Goal: Task Accomplishment & Management: Manage account settings

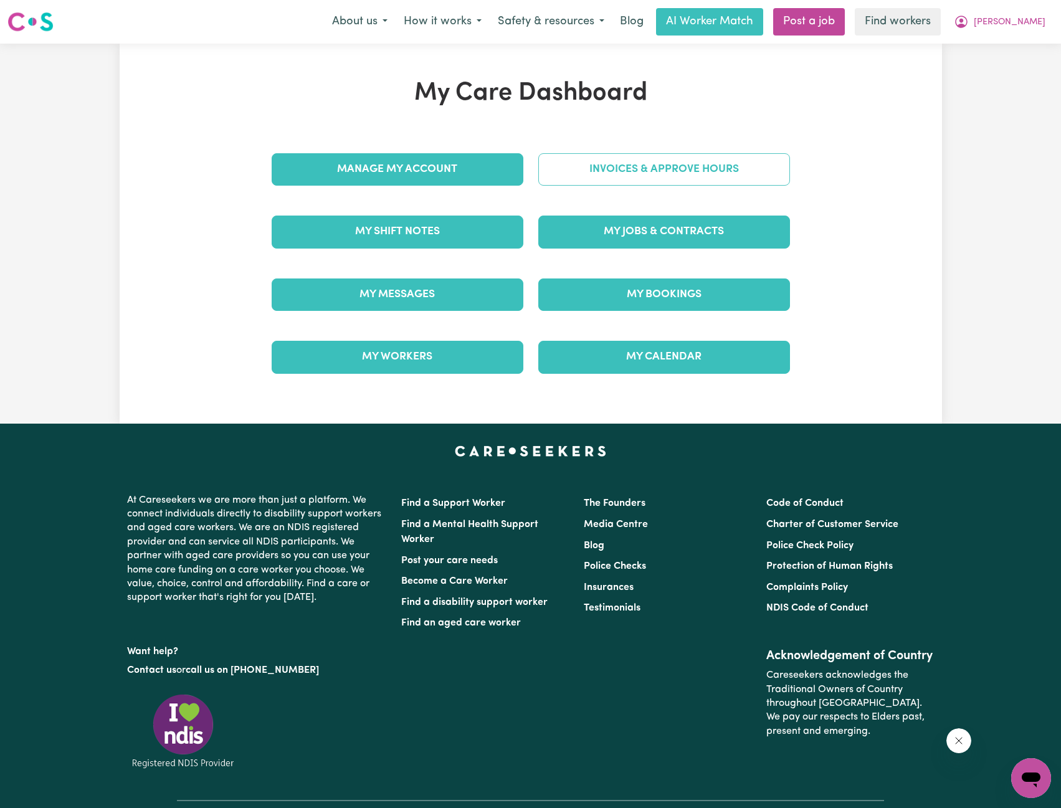
click at [677, 179] on link "Invoices & Approve Hours" at bounding box center [664, 169] width 252 height 32
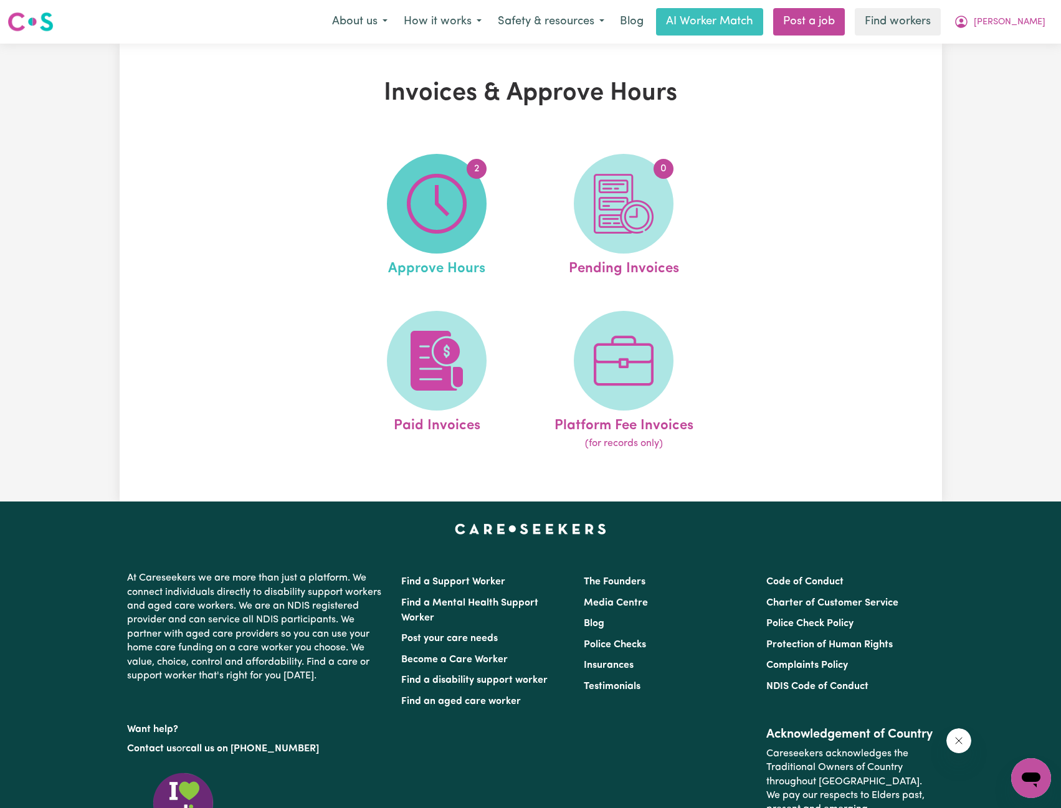
click at [440, 221] on img at bounding box center [437, 204] width 60 height 60
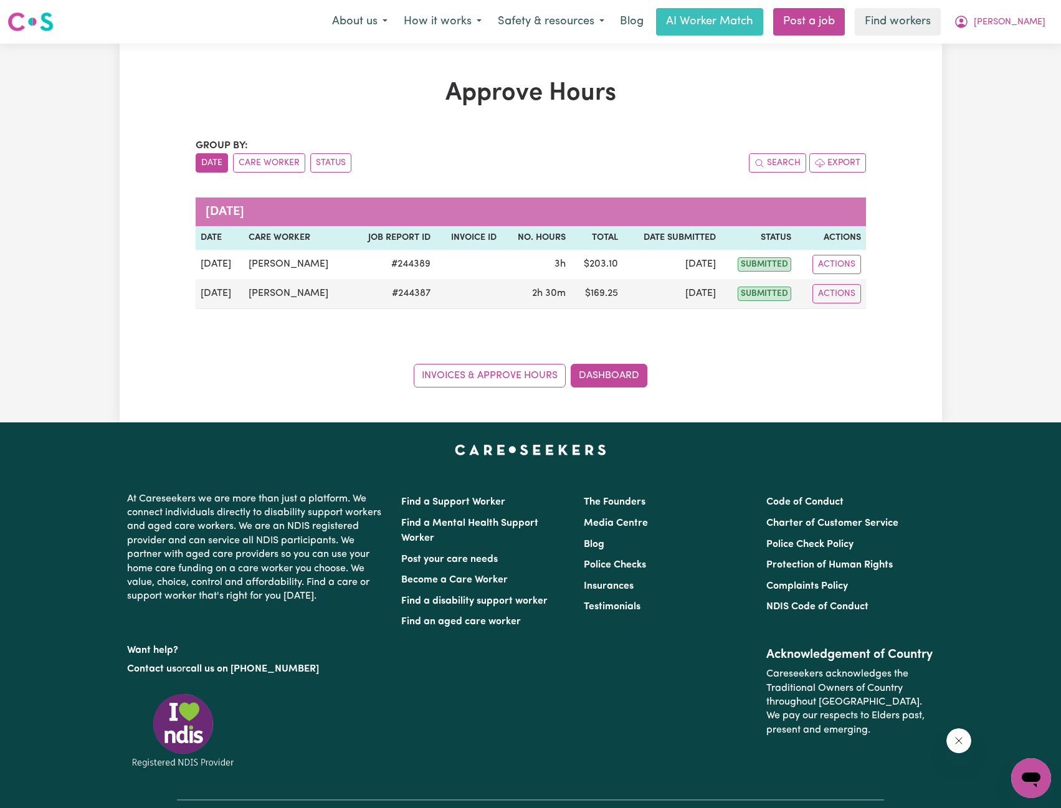
click at [940, 132] on div "Approve Hours Group by: Date Care Worker Status Search Export [DATE] Date Care …" at bounding box center [531, 232] width 822 height 309
click at [1024, 24] on button "[PERSON_NAME]" at bounding box center [1000, 22] width 108 height 26
click at [1013, 40] on link "My Dashboard" at bounding box center [1003, 49] width 98 height 24
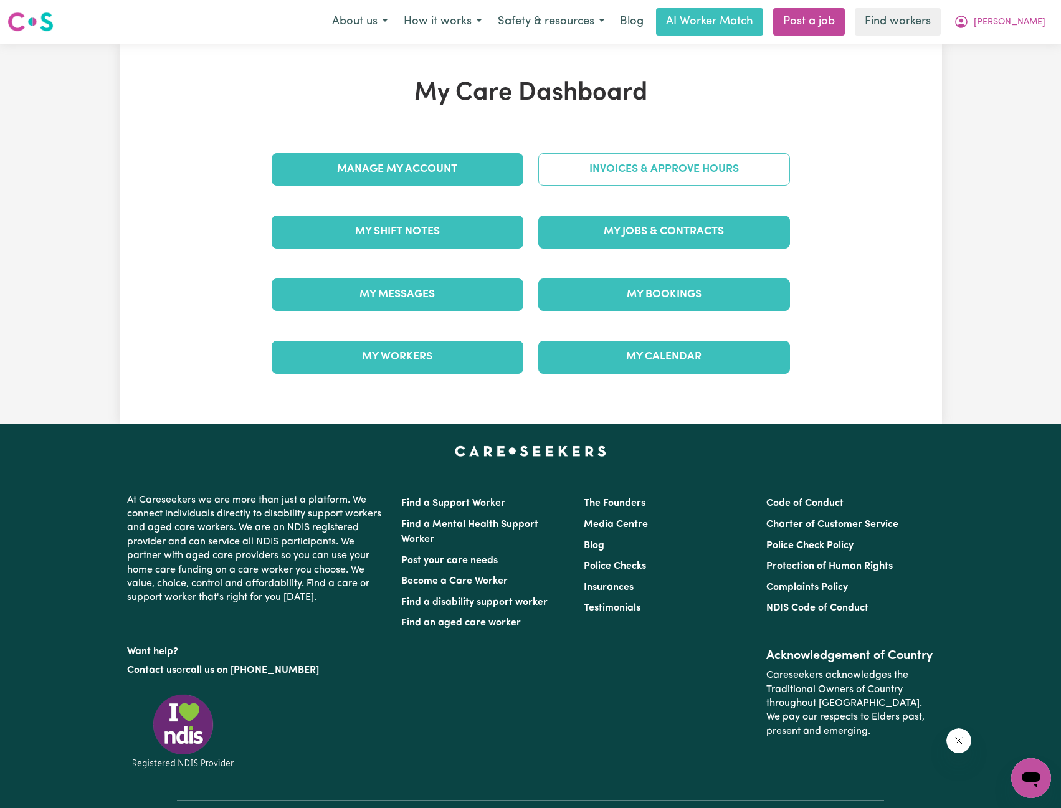
click at [590, 166] on link "Invoices & Approve Hours" at bounding box center [664, 169] width 252 height 32
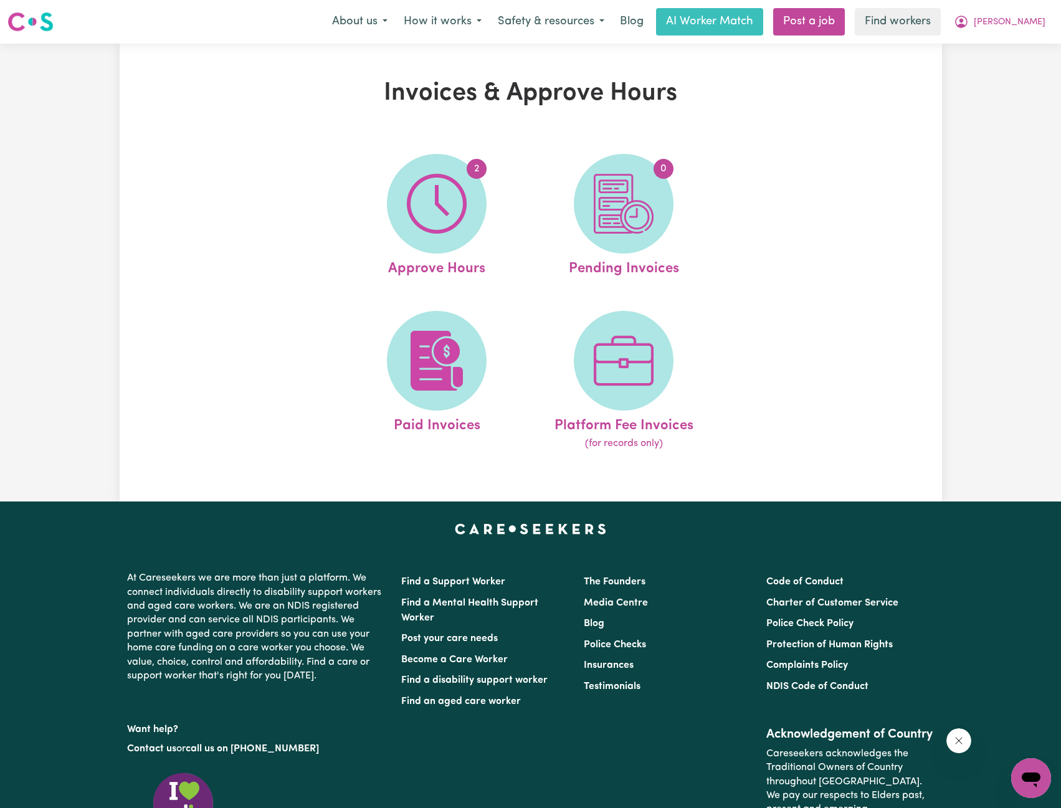
click at [465, 310] on ul "2 Approve Hours 0 Pending Invoices Paid Invoices Platform Fee Invoices (for rec…" at bounding box center [530, 302] width 374 height 328
click at [461, 315] on ul "2 Approve Hours 0 Pending Invoices Paid Invoices Platform Fee Invoices (for rec…" at bounding box center [530, 302] width 374 height 328
click at [446, 330] on span at bounding box center [437, 361] width 100 height 100
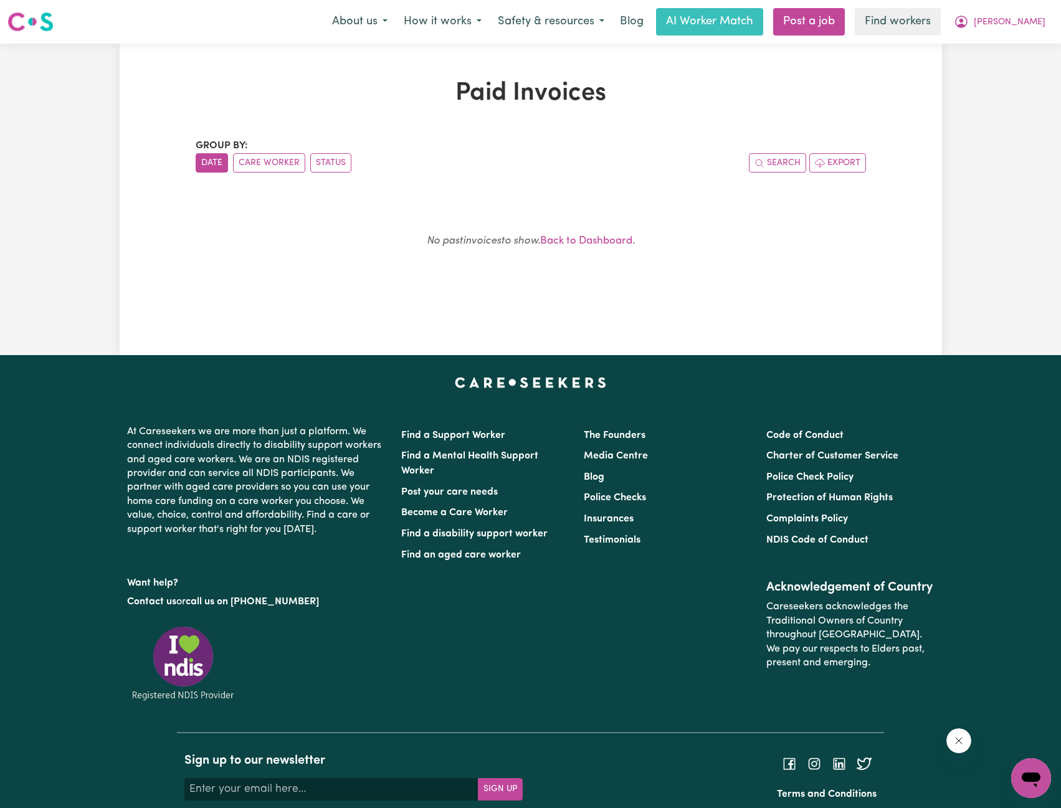
drag, startPoint x: 895, startPoint y: 247, endPoint x: 906, endPoint y: 221, distance: 28.2
click at [898, 238] on div "Paid Invoices Group by: Date Care Worker Status Search Export No past invoices …" at bounding box center [531, 199] width 822 height 242
click at [969, 21] on icon "My Account" at bounding box center [961, 21] width 15 height 15
click at [982, 49] on link "My Dashboard" at bounding box center [1003, 49] width 98 height 24
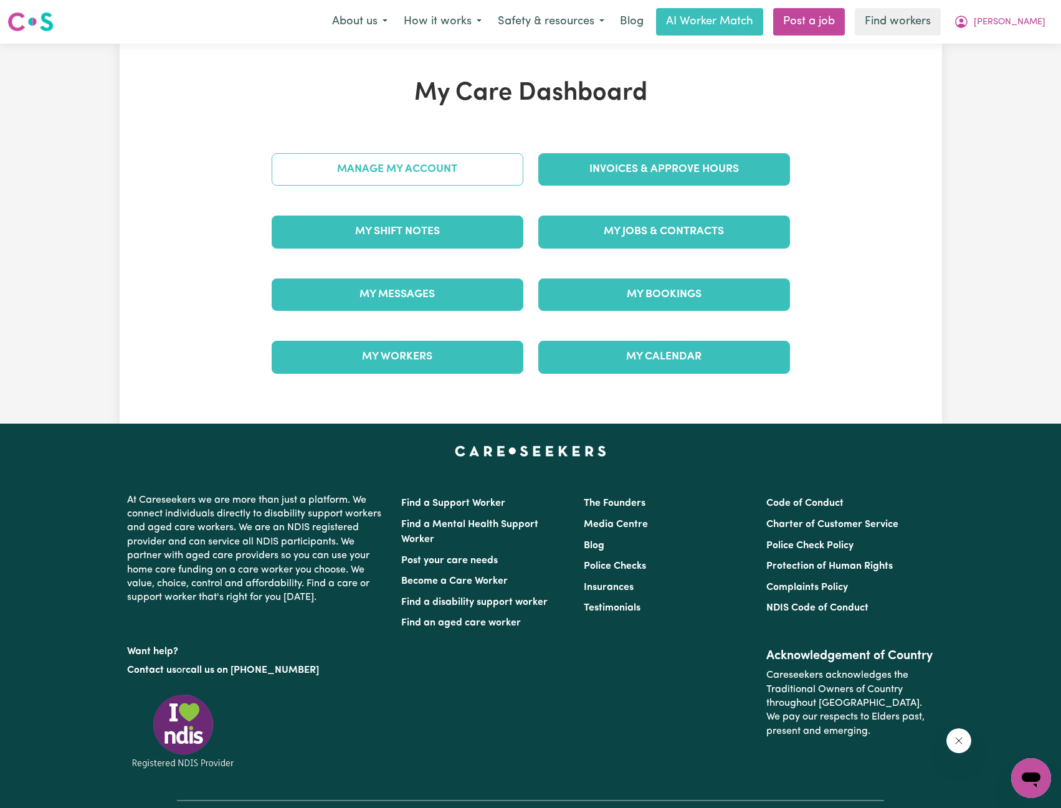
click at [460, 168] on link "Manage My Account" at bounding box center [398, 169] width 252 height 32
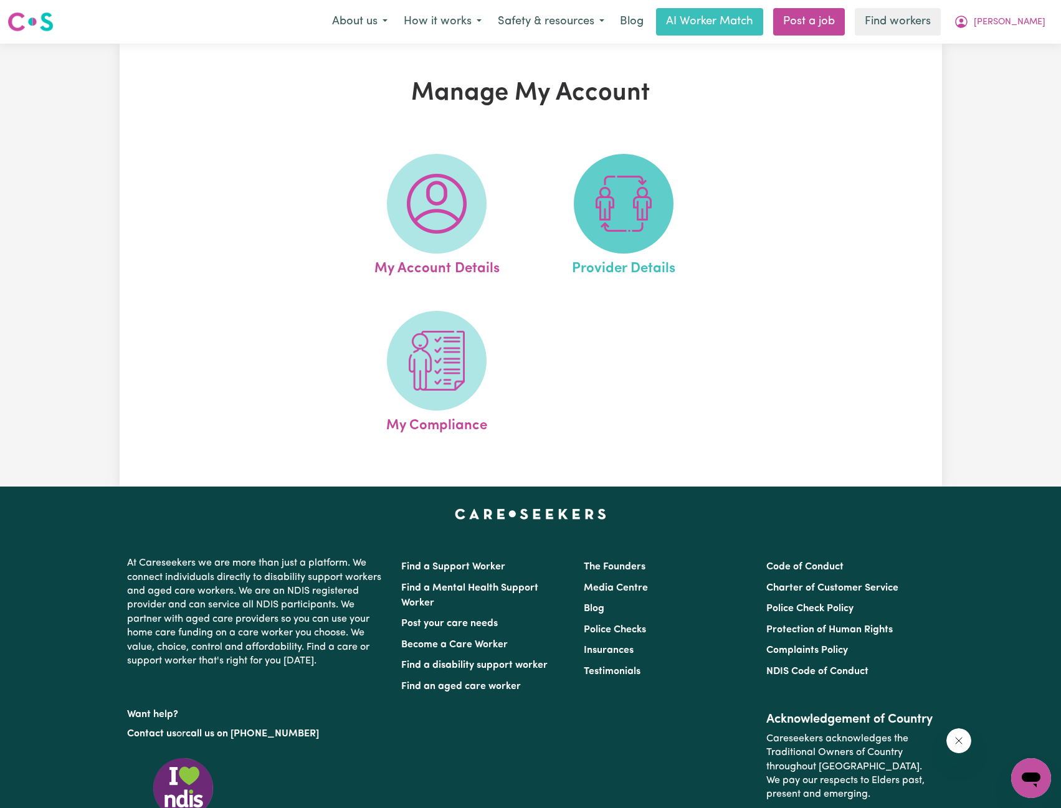
click at [610, 166] on span at bounding box center [624, 204] width 100 height 100
select select "NDIS_FUNDING_PLAN_MANAGED"
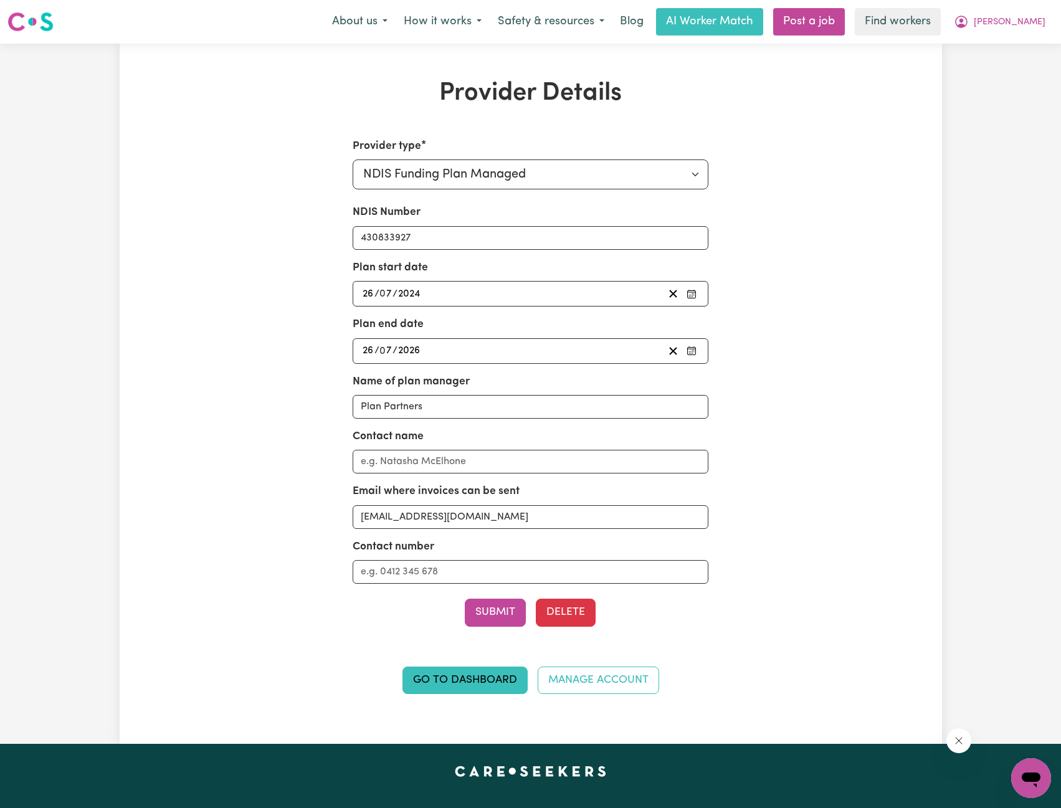
click at [927, 180] on div "Provider Details Provider type Select your provider type... Privately Aged Care…" at bounding box center [531, 393] width 822 height 630
click at [1035, 33] on button "[PERSON_NAME]" at bounding box center [1000, 22] width 108 height 26
click at [1016, 45] on link "My Dashboard" at bounding box center [1003, 49] width 98 height 24
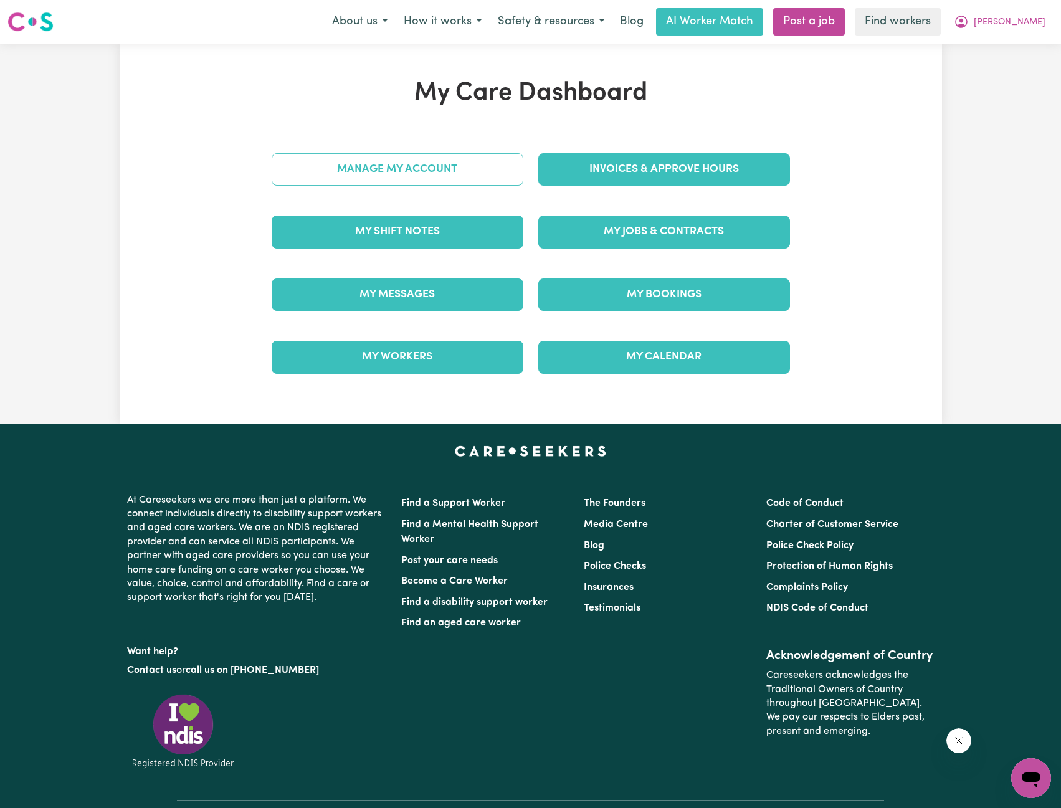
click at [487, 160] on link "Manage My Account" at bounding box center [398, 169] width 252 height 32
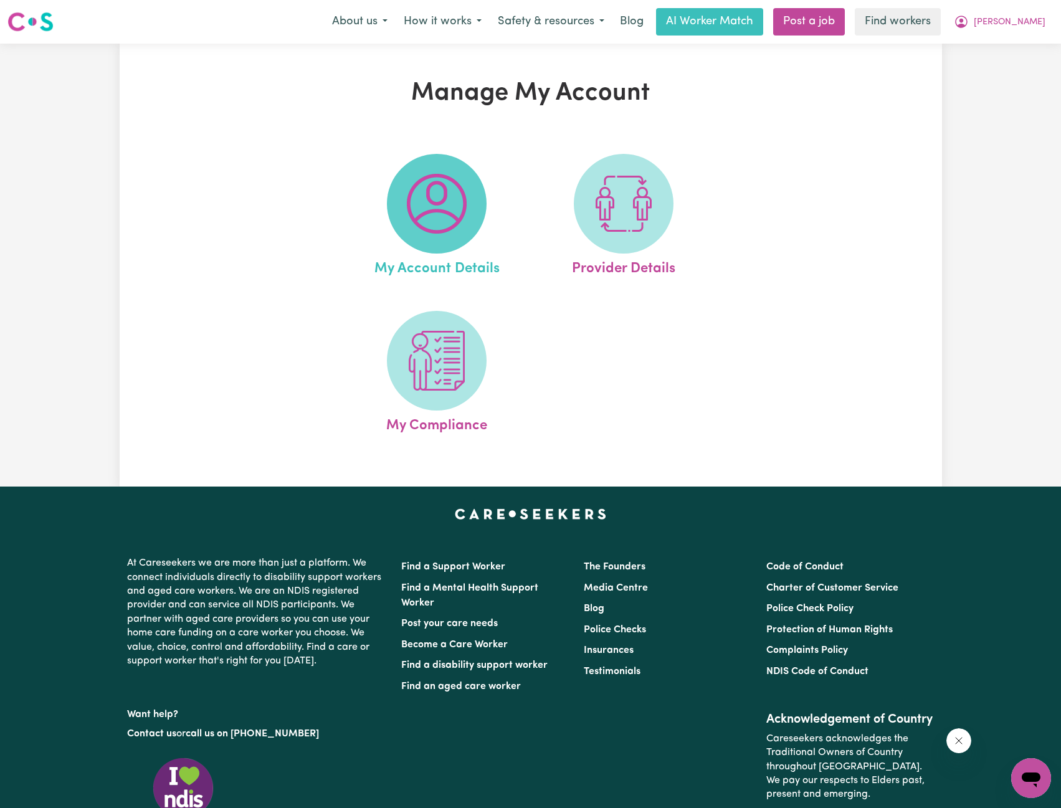
click at [434, 212] on img at bounding box center [437, 204] width 60 height 60
select select "[DEMOGRAPHIC_DATA]"
select select "email"
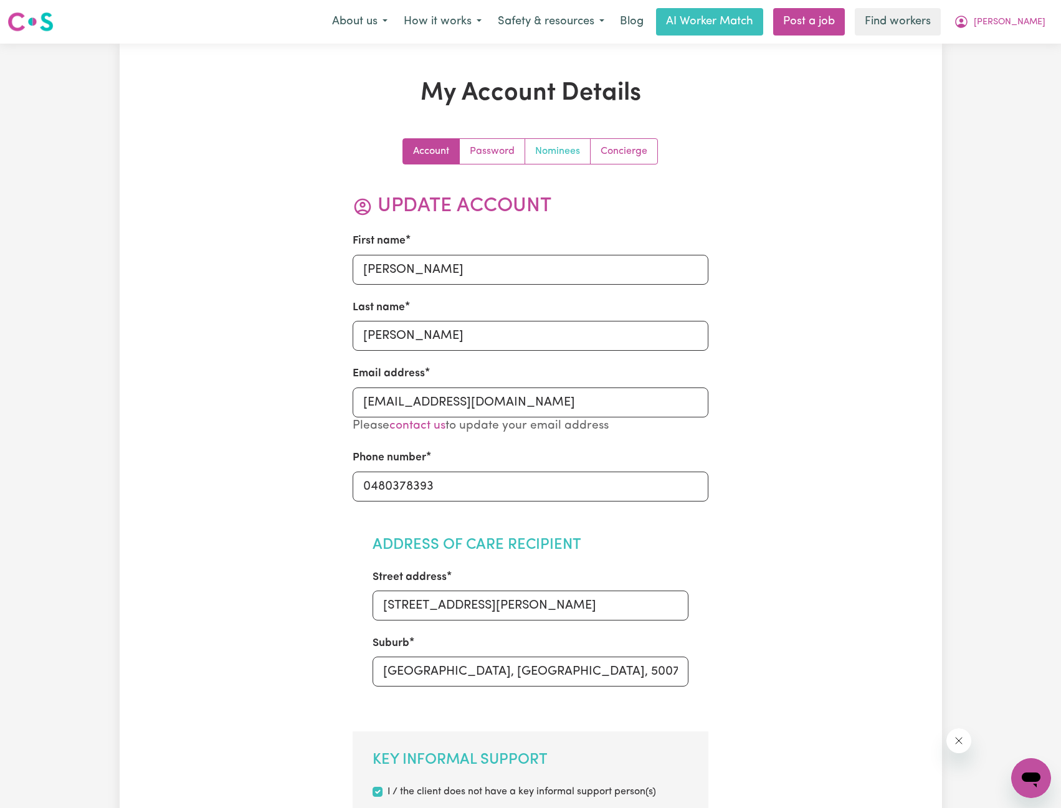
click at [576, 156] on link "Nominees" at bounding box center [557, 151] width 65 height 25
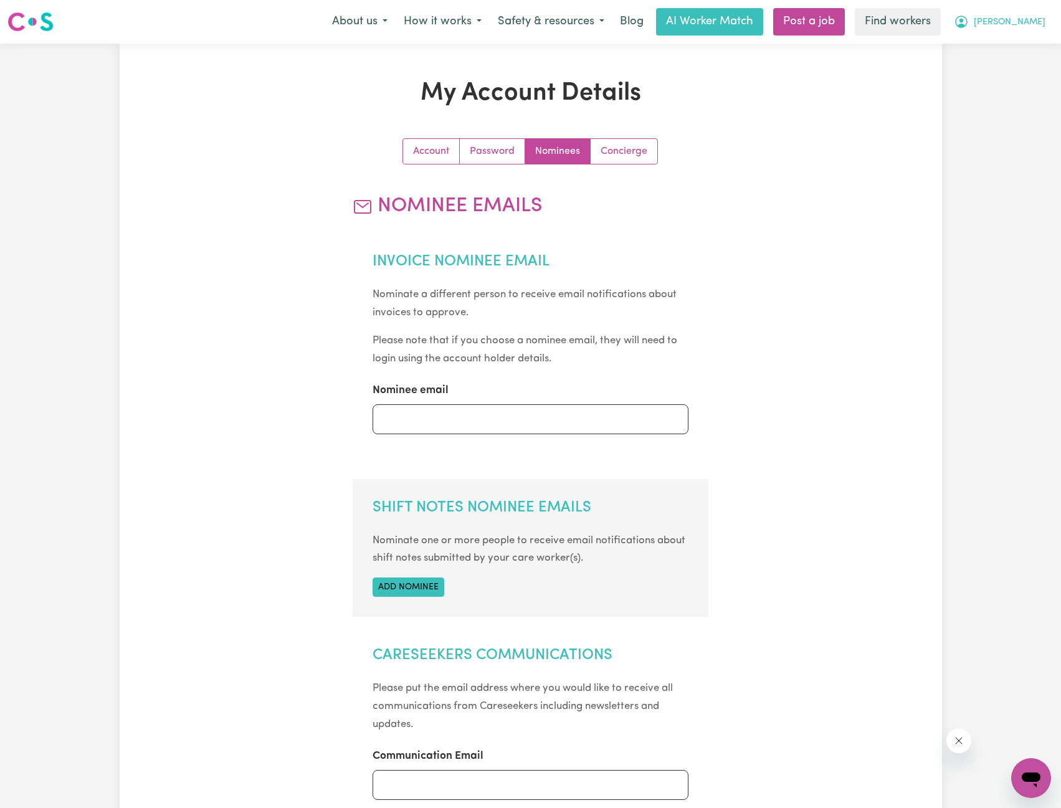
click at [969, 18] on icon "My Account" at bounding box center [961, 21] width 15 height 15
click at [1002, 47] on link "My Dashboard" at bounding box center [1003, 49] width 98 height 24
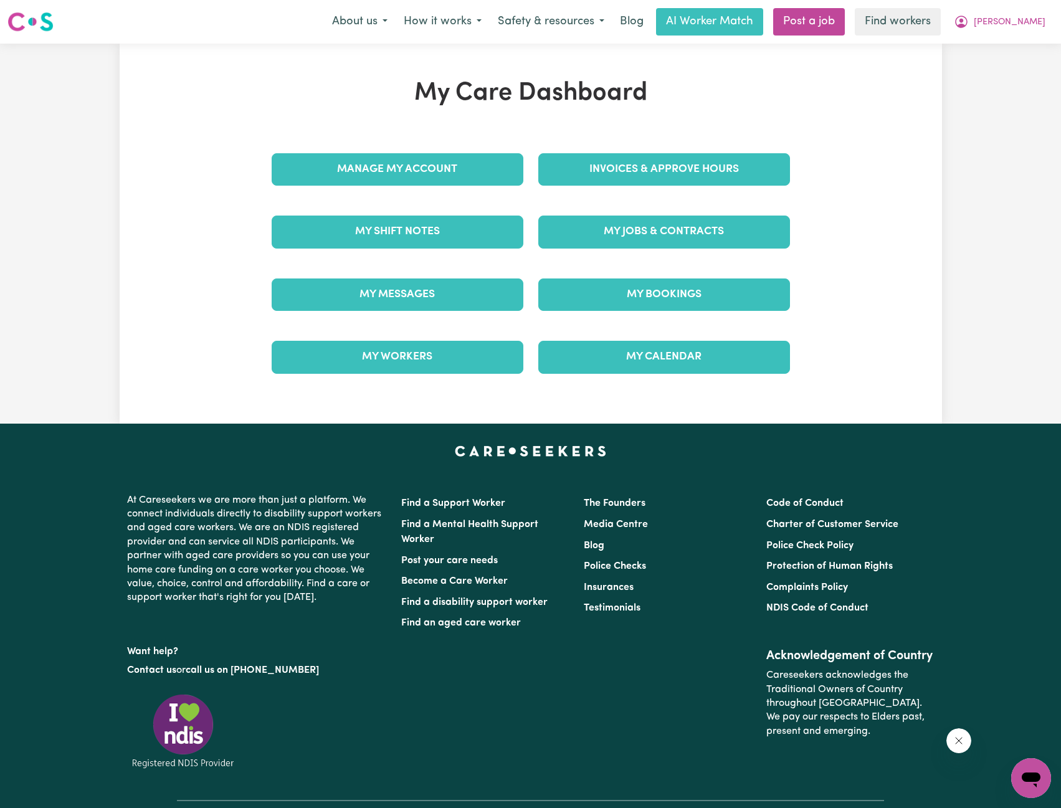
click at [431, 148] on div "Manage My Account" at bounding box center [397, 169] width 267 height 62
click at [431, 160] on link "Manage My Account" at bounding box center [398, 169] width 252 height 32
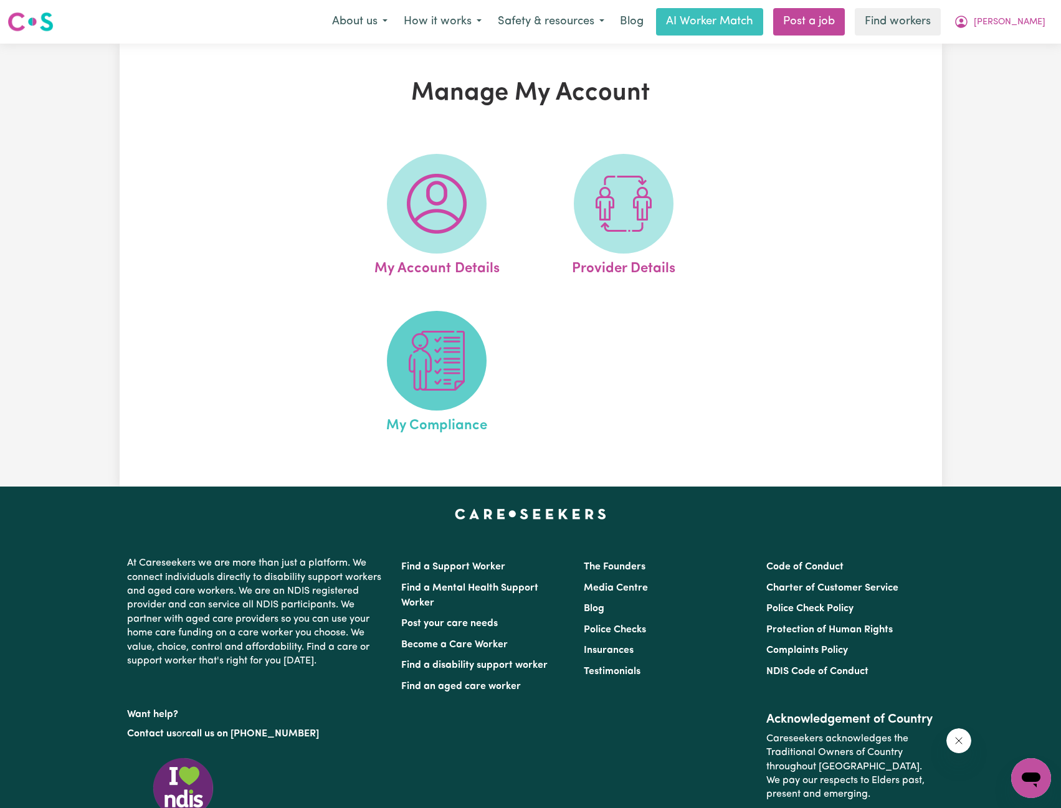
click at [435, 367] on img at bounding box center [437, 361] width 60 height 60
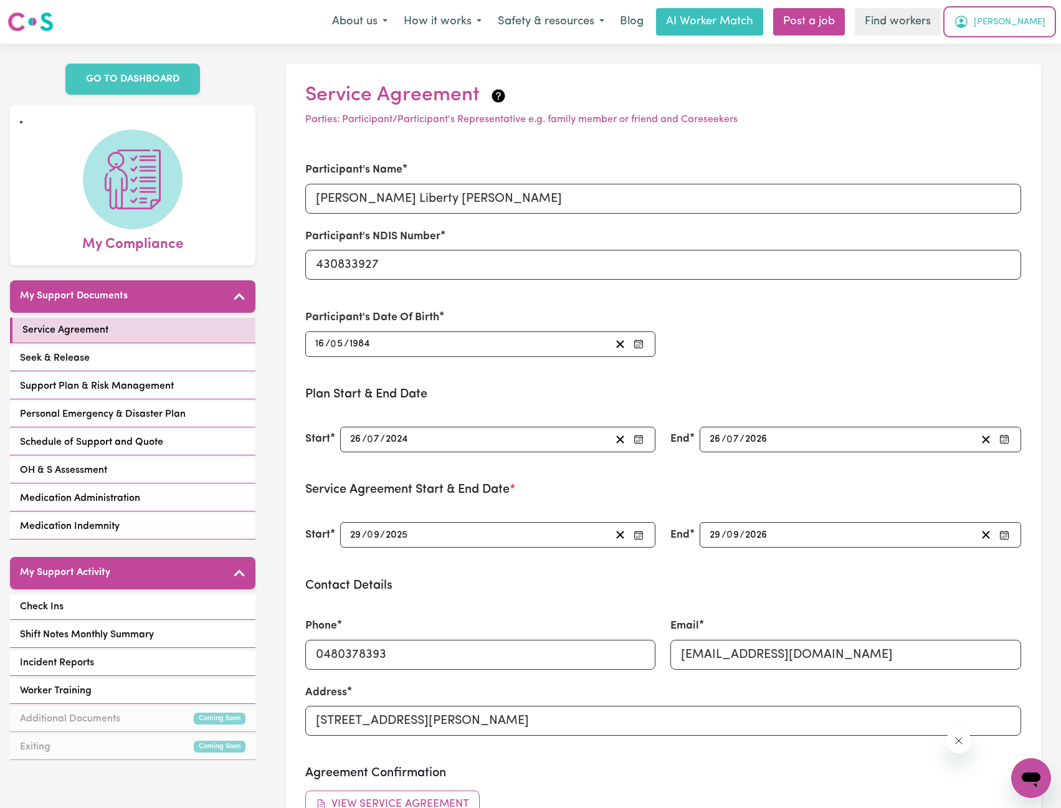
click at [1028, 20] on span "[PERSON_NAME]" at bounding box center [1010, 23] width 72 height 14
click at [1010, 34] on button "[PERSON_NAME]" at bounding box center [1000, 22] width 108 height 26
click at [1022, 21] on button "[PERSON_NAME]" at bounding box center [1000, 22] width 108 height 26
click at [999, 56] on link "My Dashboard" at bounding box center [1003, 49] width 98 height 24
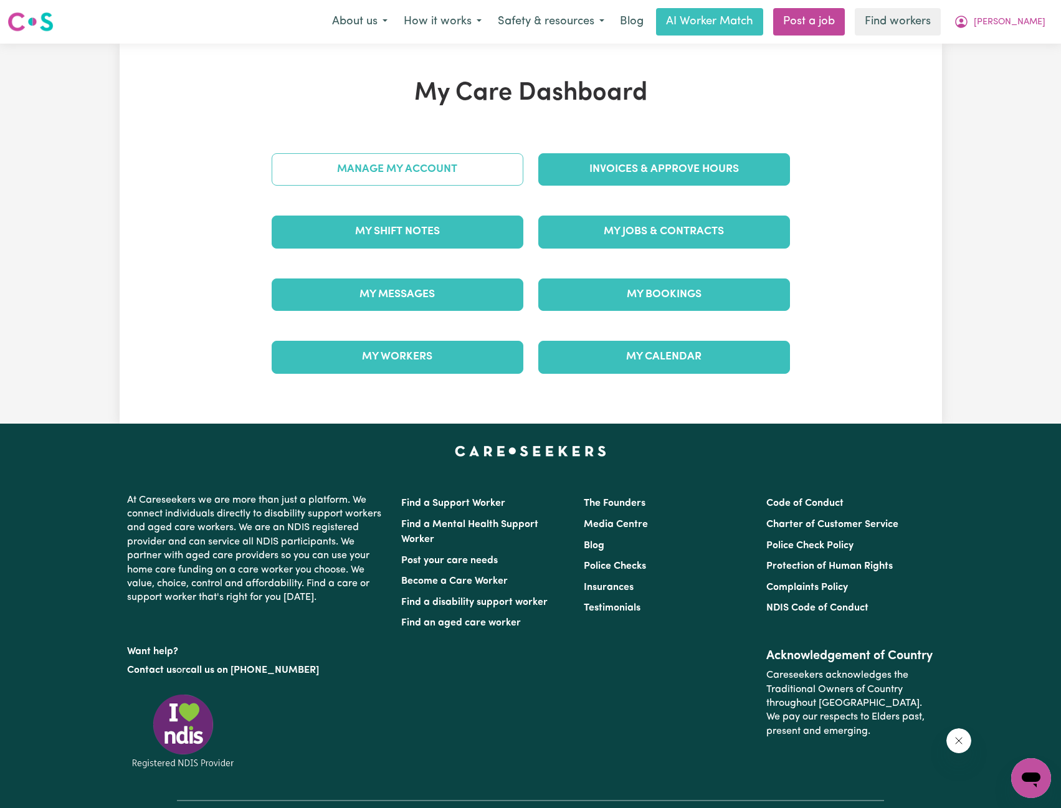
click at [492, 173] on link "Manage My Account" at bounding box center [398, 169] width 252 height 32
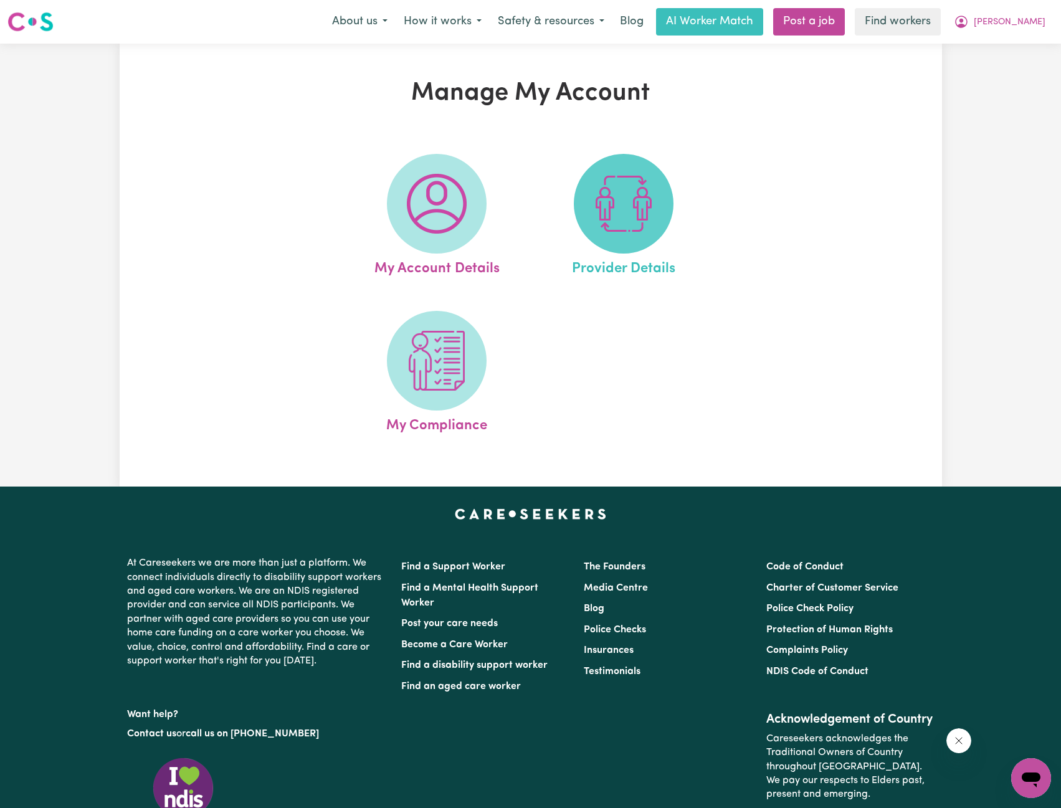
click at [628, 219] on img at bounding box center [624, 204] width 60 height 60
select select "NDIS_FUNDING_PLAN_MANAGED"
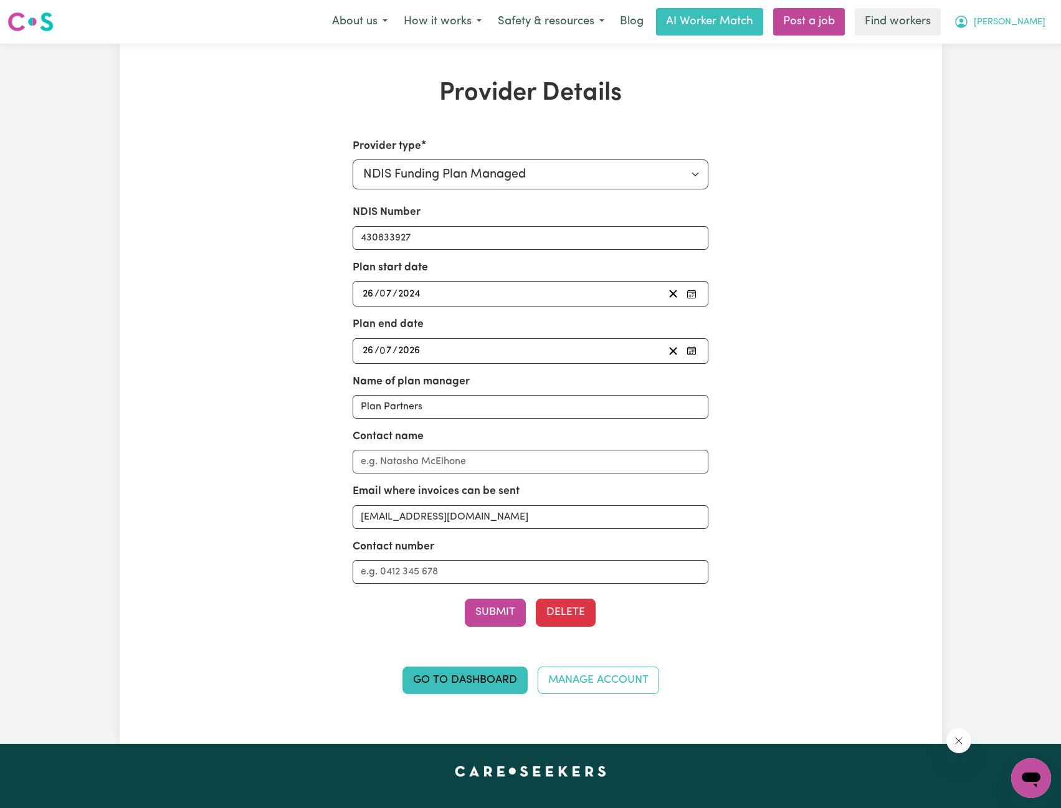
click at [1022, 29] on button "[PERSON_NAME]" at bounding box center [1000, 22] width 108 height 26
click at [1011, 40] on link "My Dashboard" at bounding box center [1003, 49] width 98 height 24
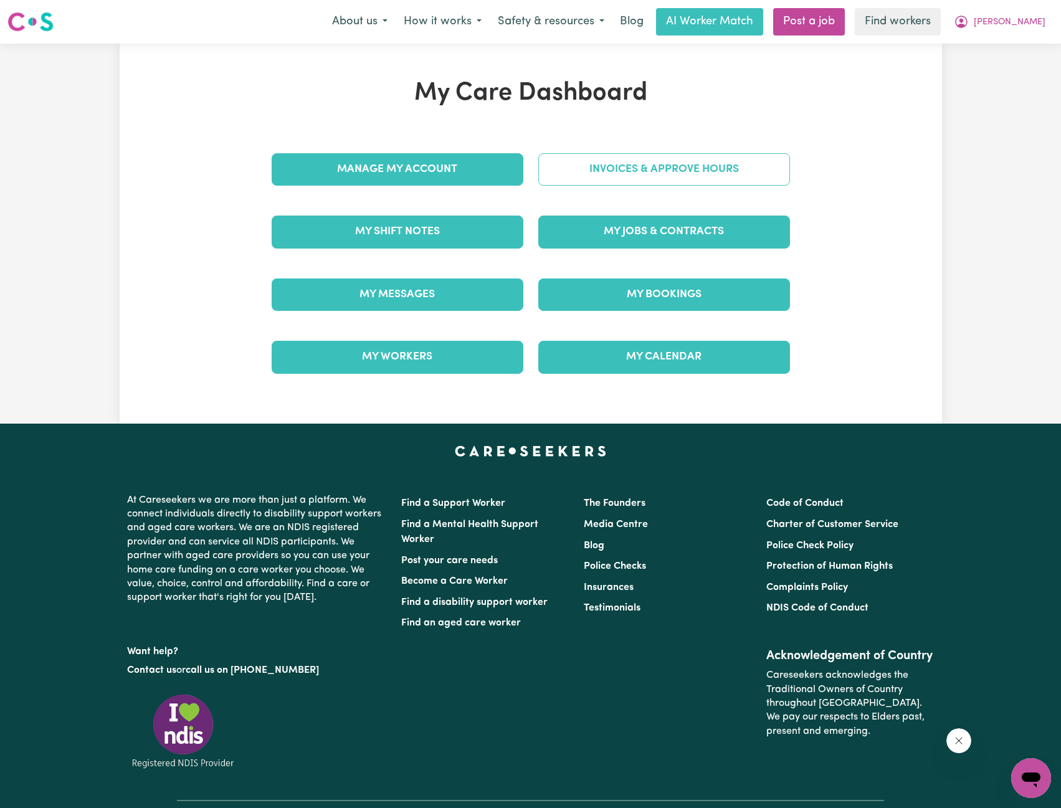
click at [695, 178] on link "Invoices & Approve Hours" at bounding box center [664, 169] width 252 height 32
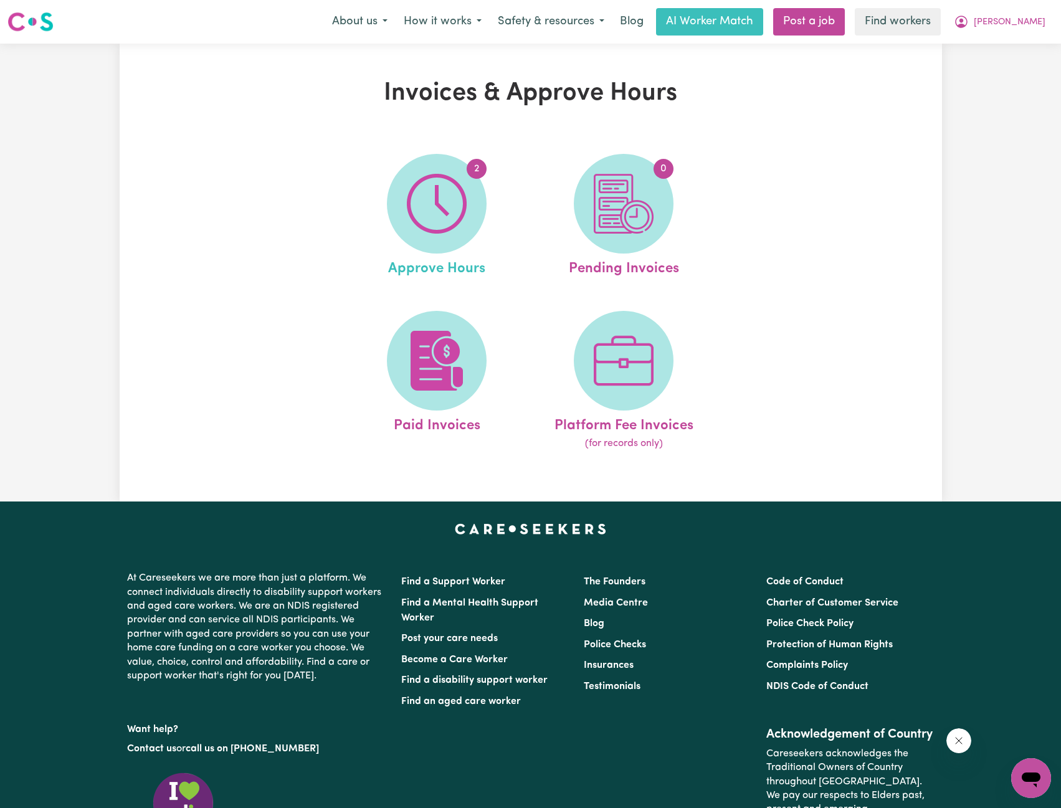
click at [495, 214] on link "2 Approve Hours" at bounding box center [436, 217] width 179 height 126
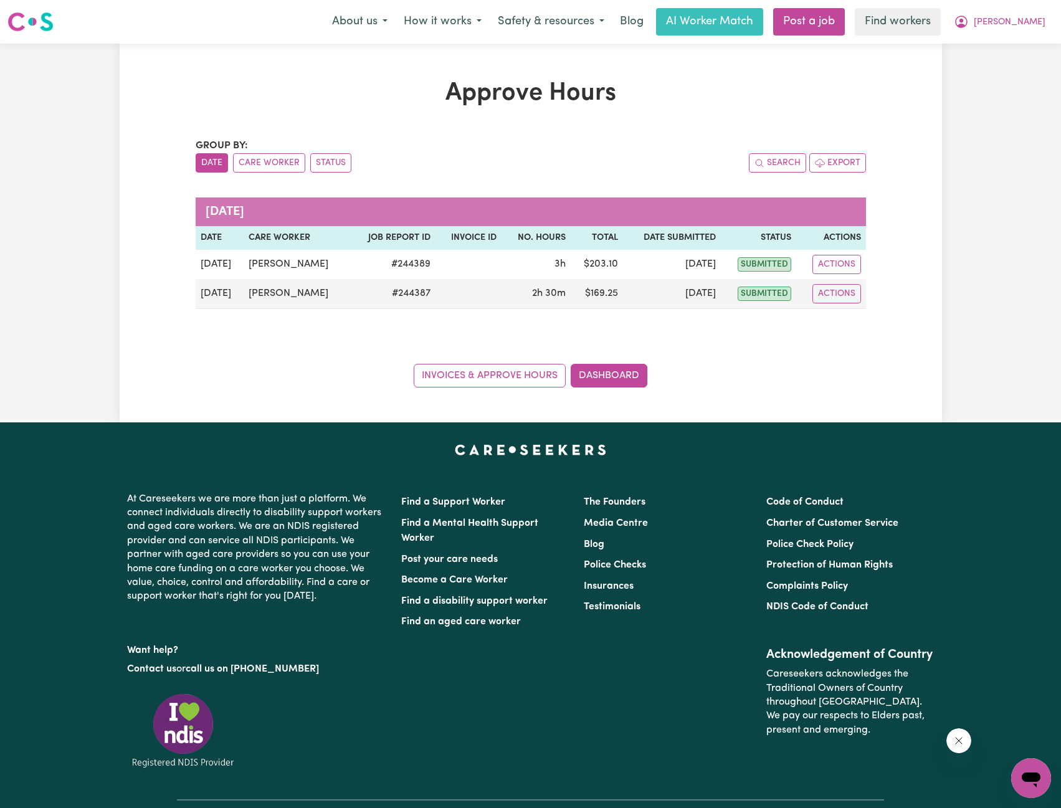
click at [964, 92] on div "Approve Hours Group by: Date Care Worker Status Search Export [DATE] Date Care …" at bounding box center [530, 233] width 1061 height 379
click at [969, 19] on icon "My Account" at bounding box center [961, 21] width 15 height 15
click at [1003, 45] on link "My Dashboard" at bounding box center [1003, 49] width 98 height 24
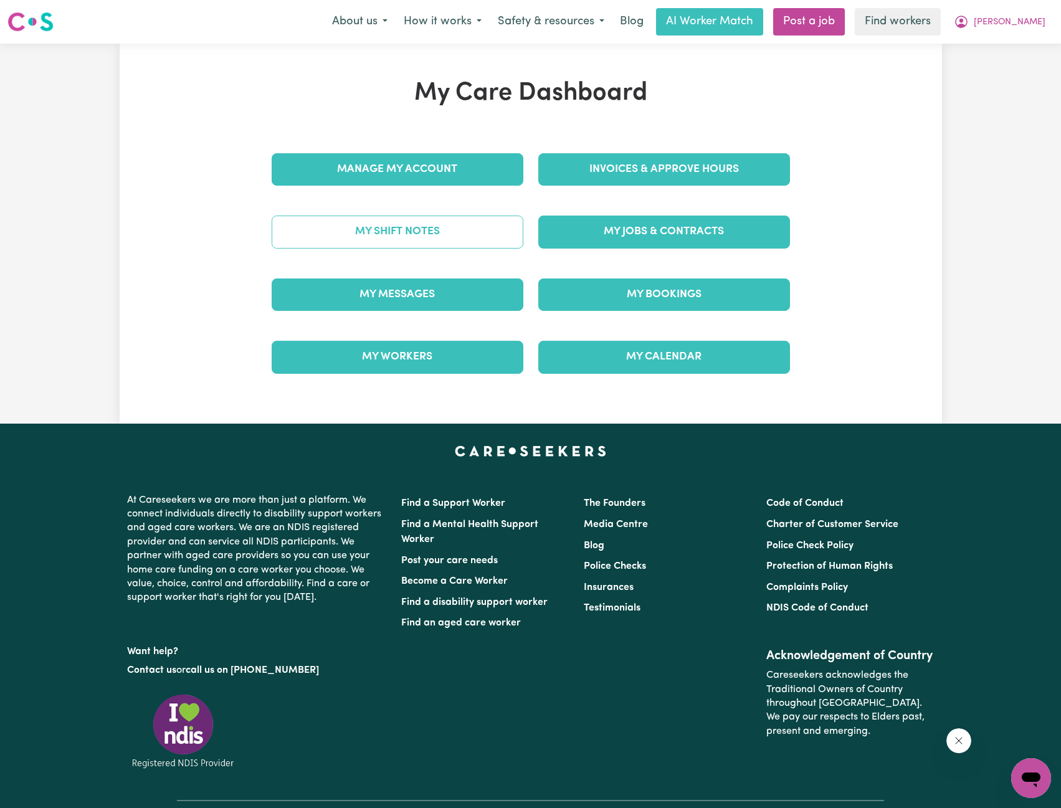
click at [445, 229] on link "My Shift Notes" at bounding box center [398, 232] width 252 height 32
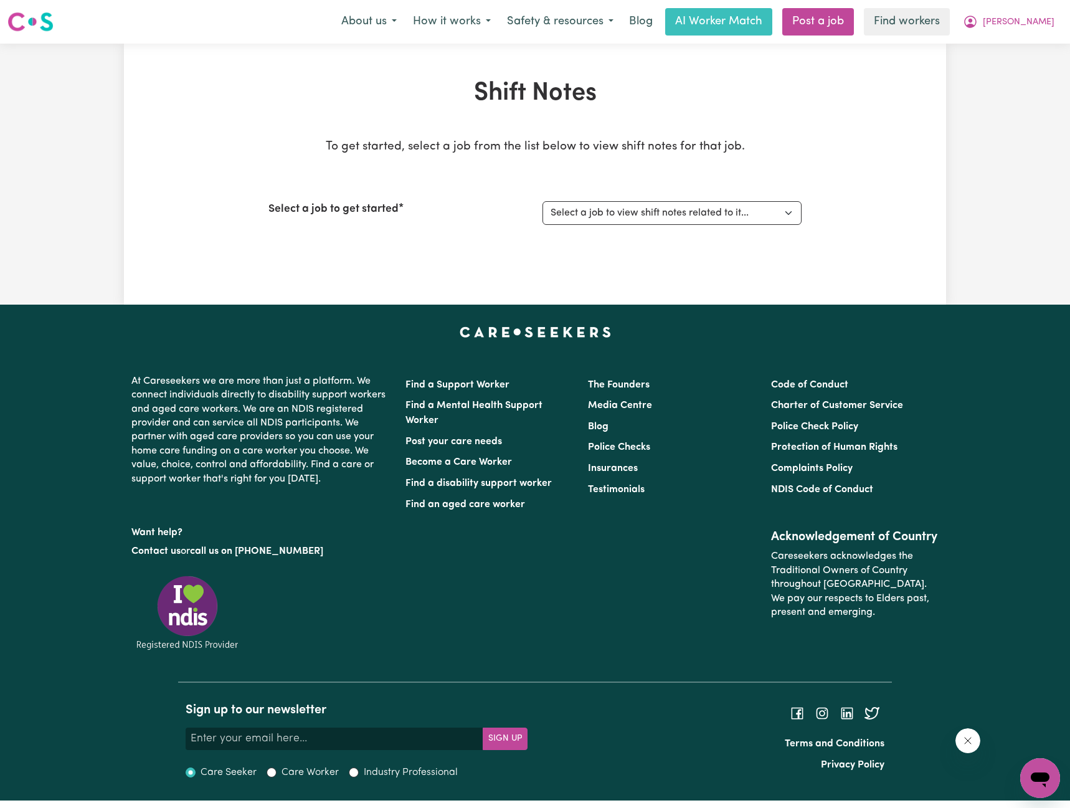
click at [641, 200] on div "Select a job to get started Select a job to view shift notes related to it... S…" at bounding box center [534, 213] width 533 height 54
click at [637, 221] on select "Select a job to view shift notes related to it... Support Worker needed for reg…" at bounding box center [672, 213] width 259 height 24
click at [622, 261] on div "Shift Notes To get started, select a job from the list below to view shift note…" at bounding box center [535, 173] width 548 height 191
click at [641, 215] on select "Select a job to view shift notes related to it... Support Worker needed for reg…" at bounding box center [672, 213] width 259 height 24
select select "15159"
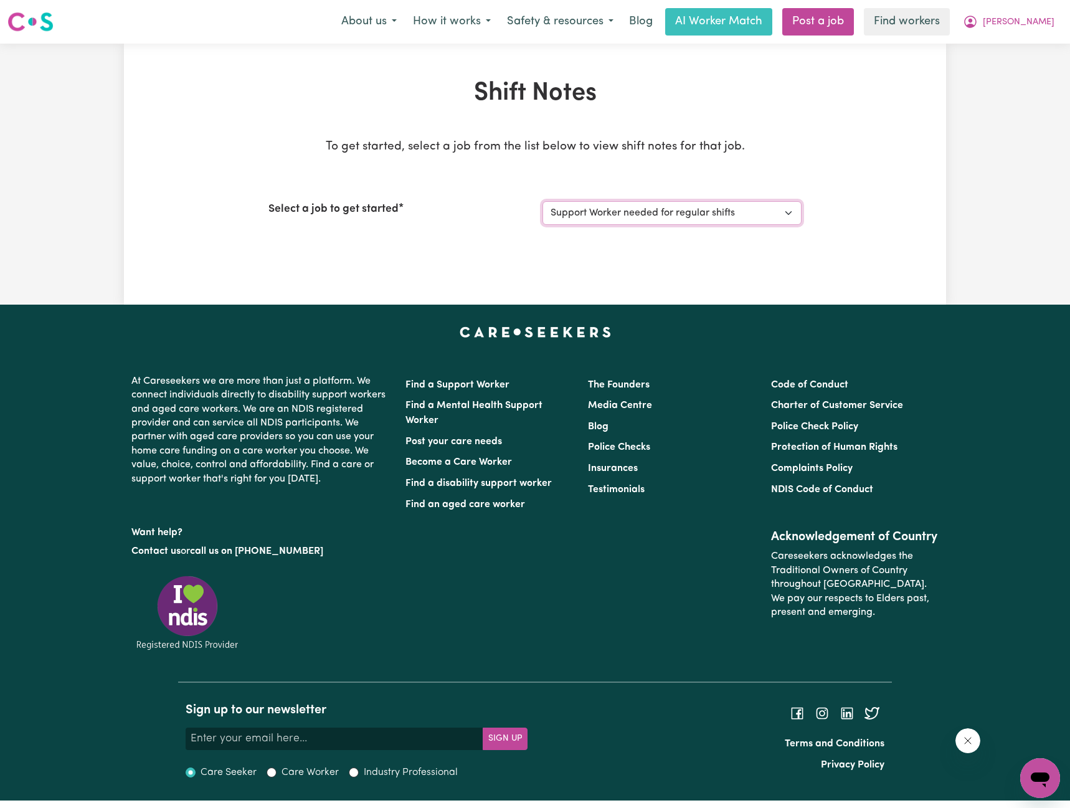
click at [543, 201] on select "Select a job to view shift notes related to it... Support Worker needed for reg…" at bounding box center [672, 213] width 259 height 24
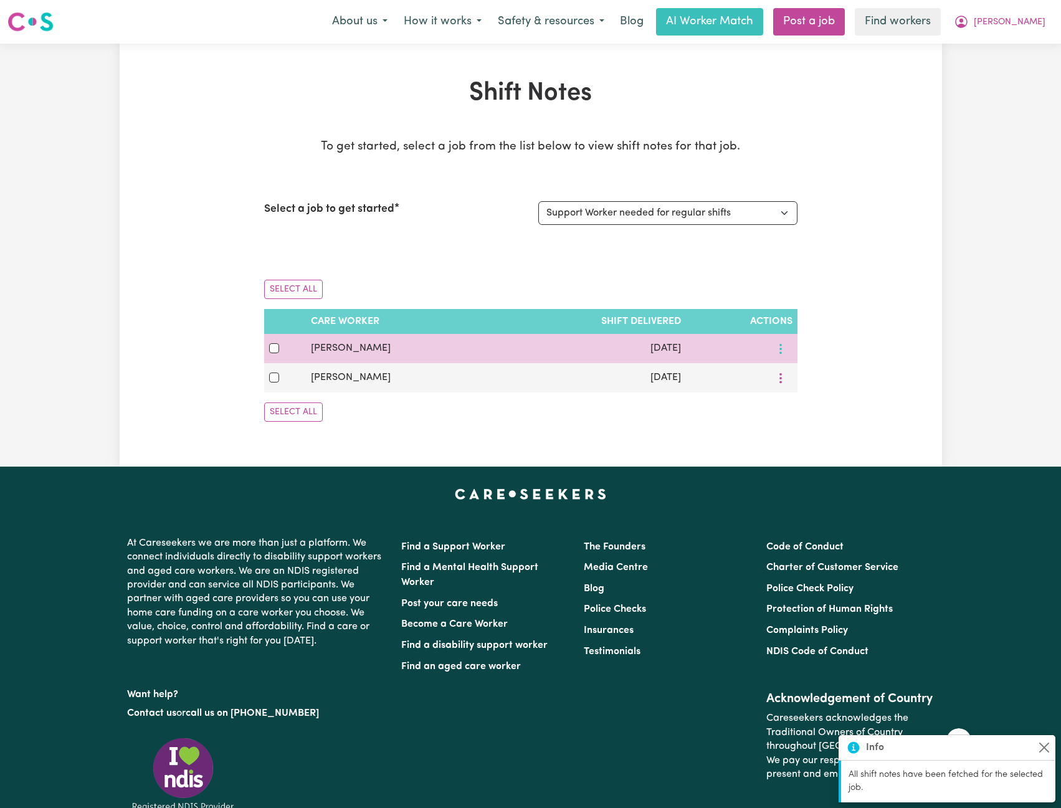
click at [783, 346] on button "More options" at bounding box center [781, 348] width 24 height 19
click at [800, 379] on span "View Shift Note" at bounding box center [833, 378] width 68 height 10
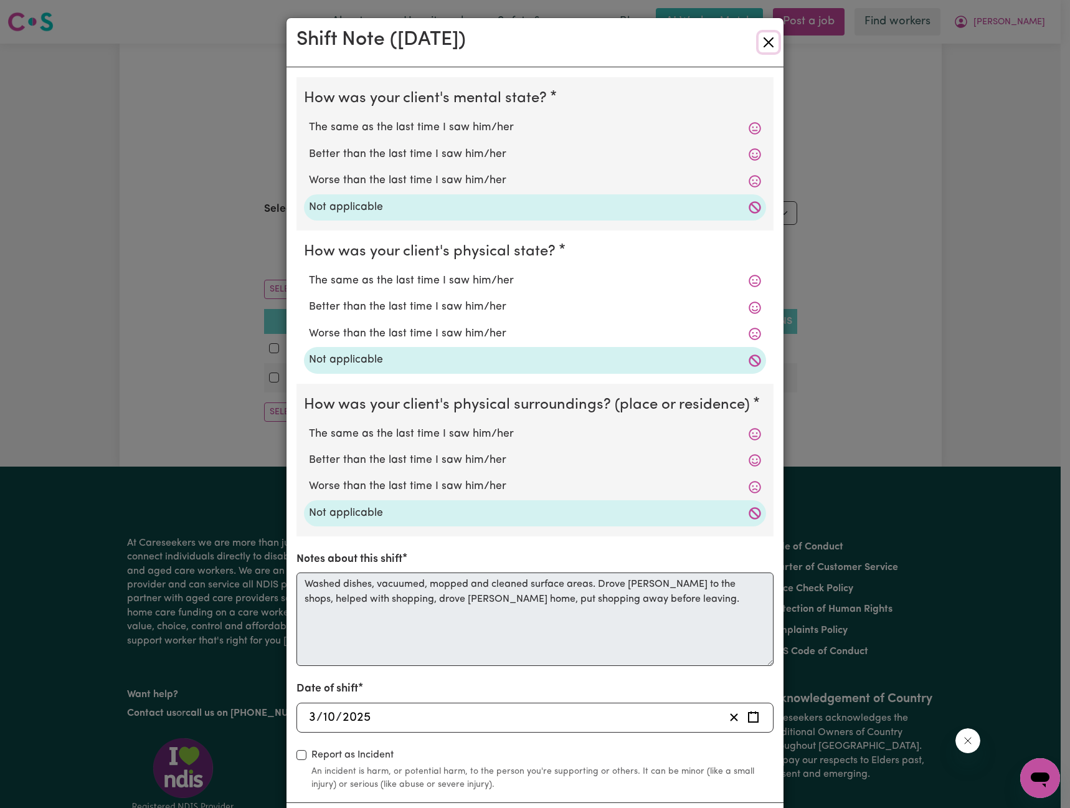
click at [763, 40] on button "Close" at bounding box center [769, 42] width 20 height 20
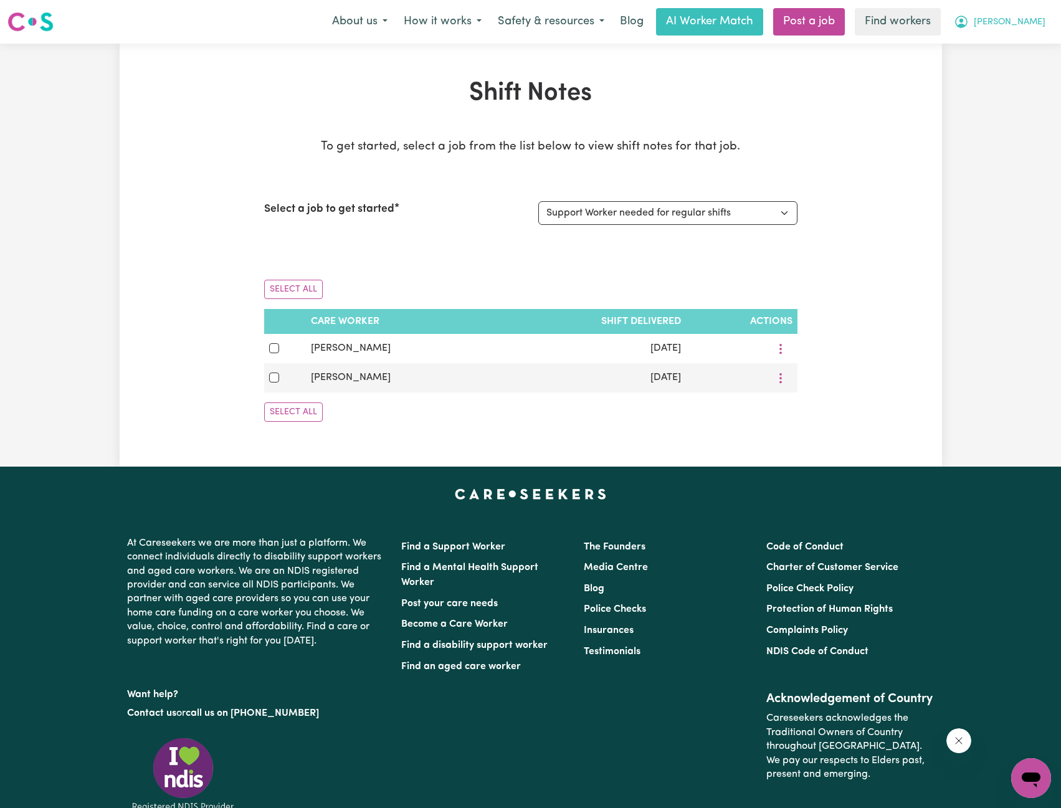
click at [1031, 20] on span "[PERSON_NAME]" at bounding box center [1010, 23] width 72 height 14
click at [981, 74] on link "Logout" at bounding box center [1003, 72] width 98 height 24
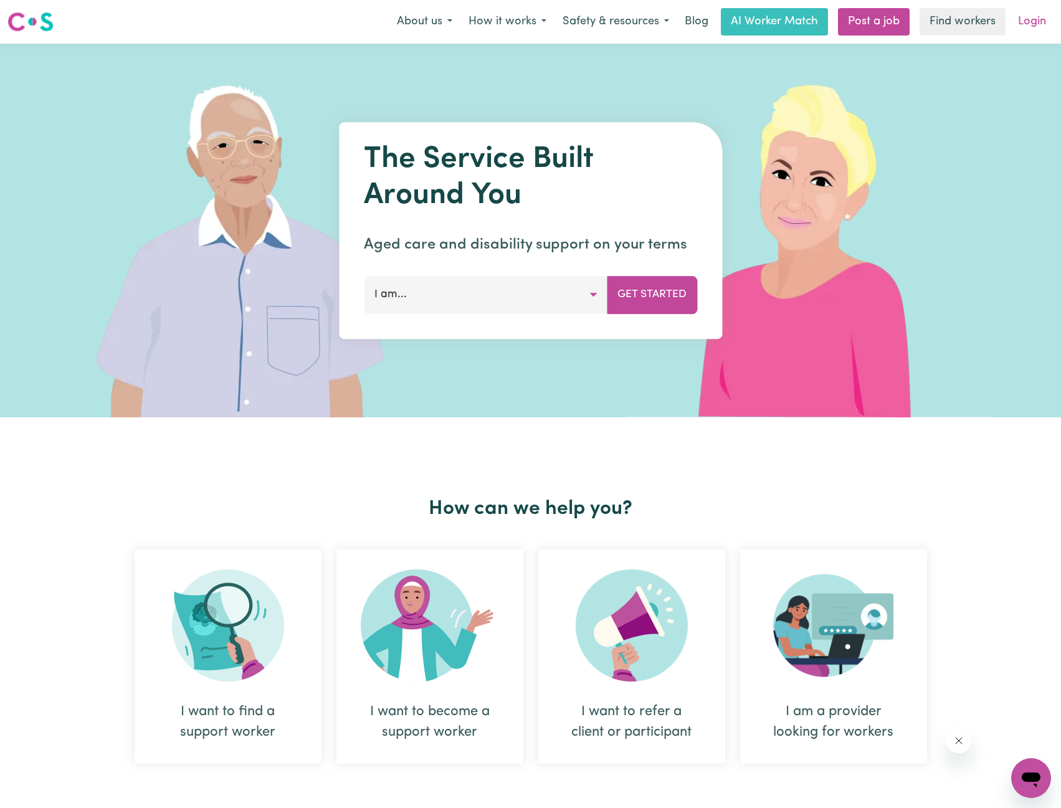
click at [1016, 29] on link "Login" at bounding box center [1031, 21] width 43 height 27
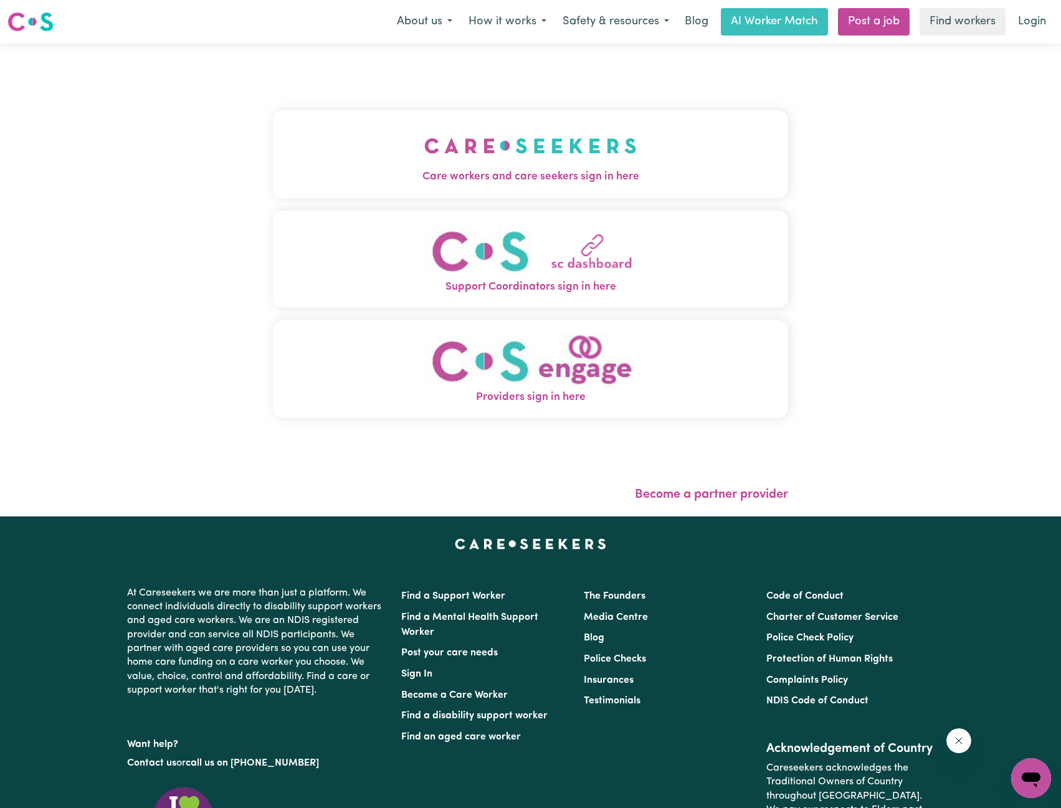
click at [713, 153] on button "Care workers and care seekers sign in here" at bounding box center [531, 153] width 516 height 87
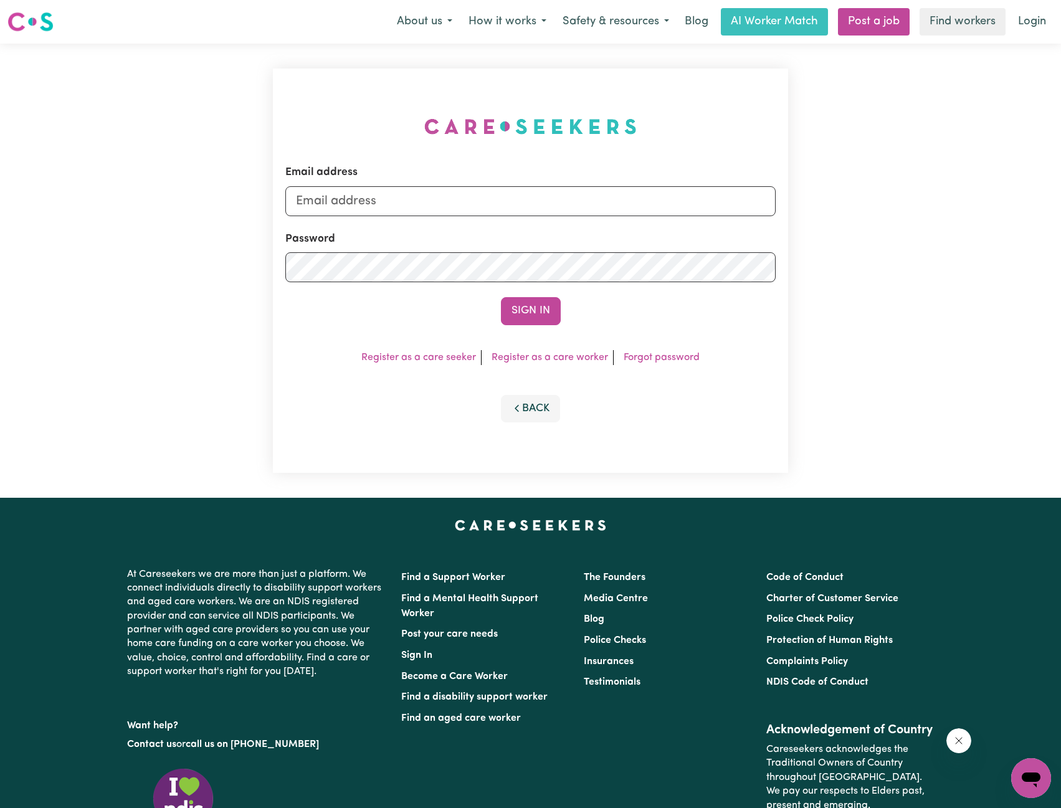
click at [724, 220] on form "Email address Password Sign In" at bounding box center [530, 244] width 491 height 160
click at [710, 206] on input "Email address" at bounding box center [530, 201] width 491 height 30
drag, startPoint x: 361, startPoint y: 201, endPoint x: 592, endPoint y: 220, distance: 231.2
click at [576, 218] on form "Email address [EMAIL_ADDRESS][PERSON_NAME][DOMAIN_NAME] Password Sign In" at bounding box center [530, 244] width 491 height 160
type input "superuser~[EMAIL_ADDRESS][DOMAIN_NAME]"
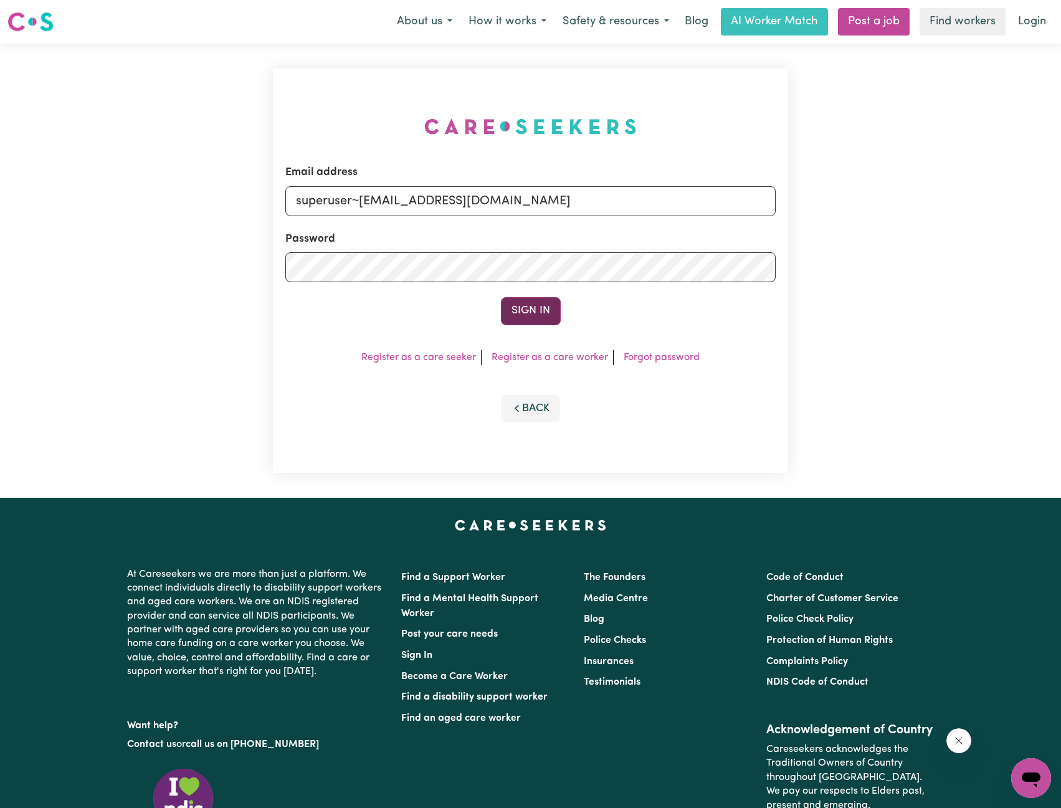
click at [526, 315] on button "Sign In" at bounding box center [531, 310] width 60 height 27
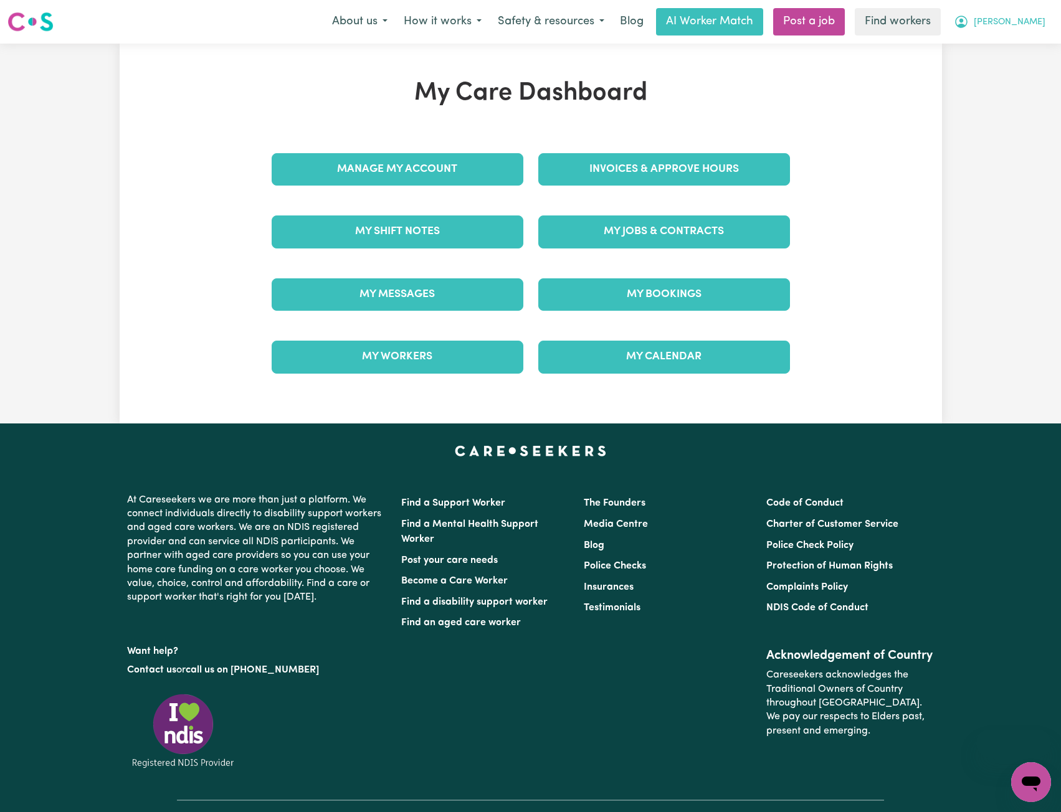
click at [1022, 15] on button "[PERSON_NAME]" at bounding box center [1000, 22] width 108 height 26
click at [1009, 64] on link "Logout" at bounding box center [1003, 72] width 98 height 24
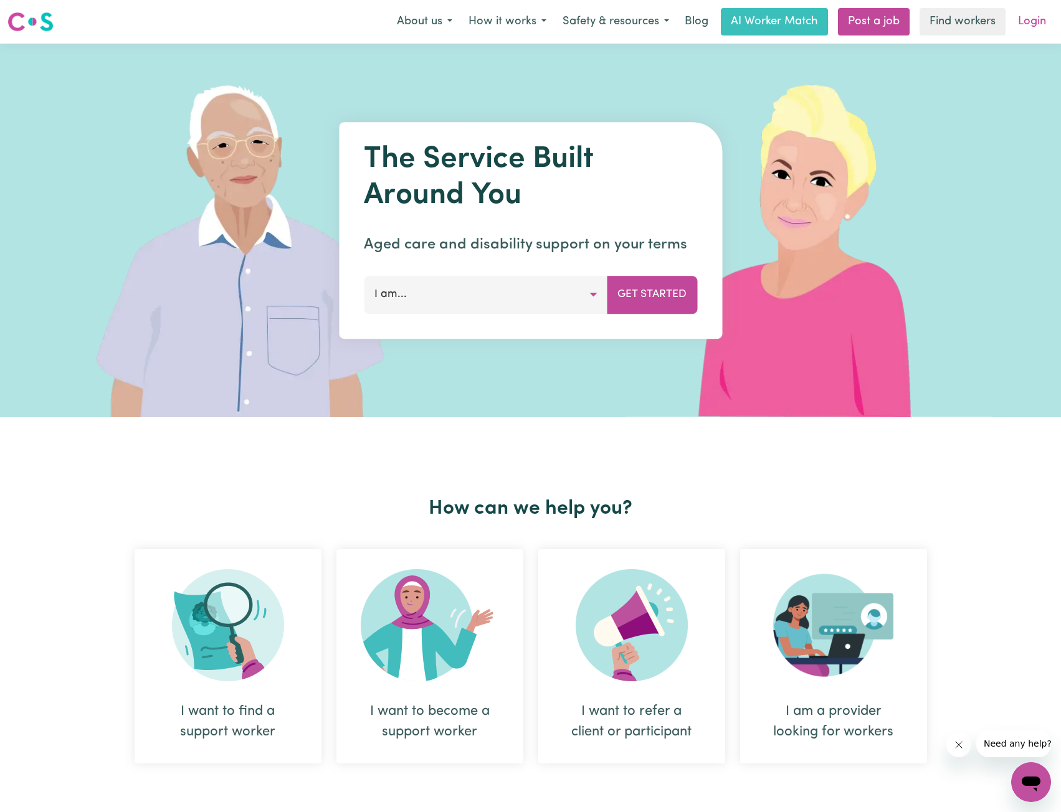
click at [1033, 27] on link "Login" at bounding box center [1031, 21] width 43 height 27
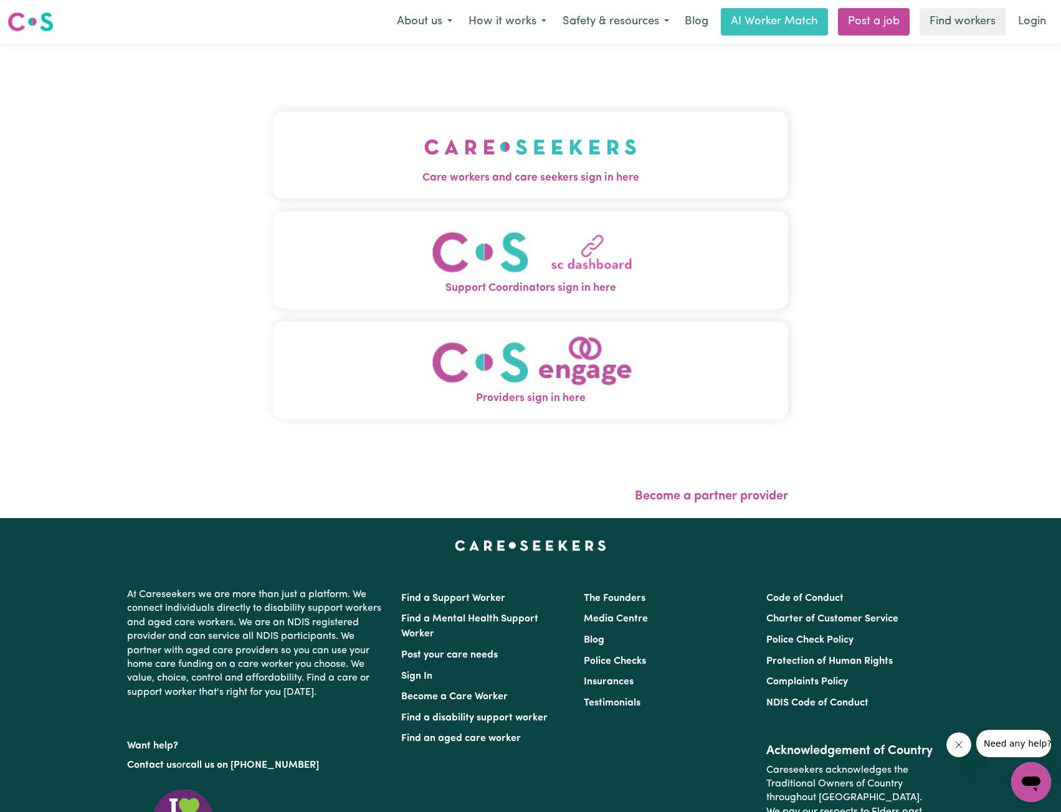
drag, startPoint x: 499, startPoint y: 151, endPoint x: 506, endPoint y: 164, distance: 14.5
click at [499, 151] on img "Care workers and care seekers sign in here" at bounding box center [530, 147] width 212 height 46
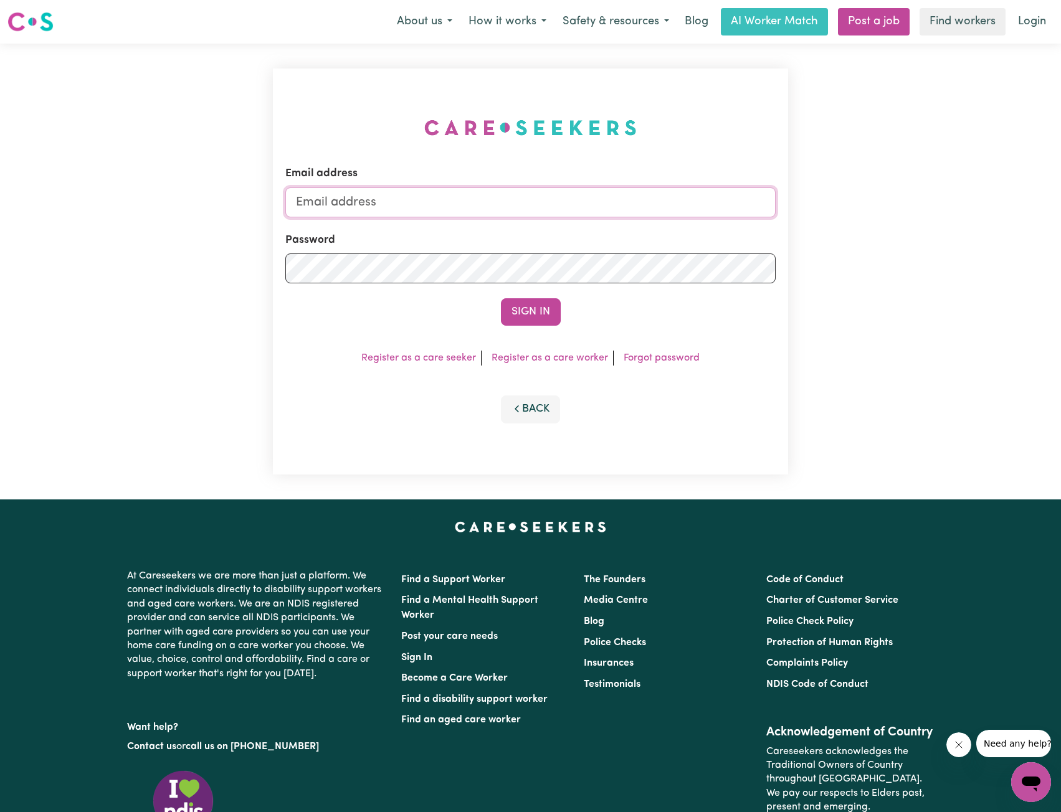
drag, startPoint x: 574, startPoint y: 192, endPoint x: 543, endPoint y: 202, distance: 32.3
click at [574, 192] on input "Email address" at bounding box center [530, 202] width 491 height 30
drag, startPoint x: 362, startPoint y: 202, endPoint x: 670, endPoint y: 219, distance: 308.8
click at [693, 217] on form "Email address [EMAIL_ADDRESS][PERSON_NAME][DOMAIN_NAME] Password Sign In" at bounding box center [530, 246] width 491 height 160
type input "superuser~lanspectrumx@gmail.com"
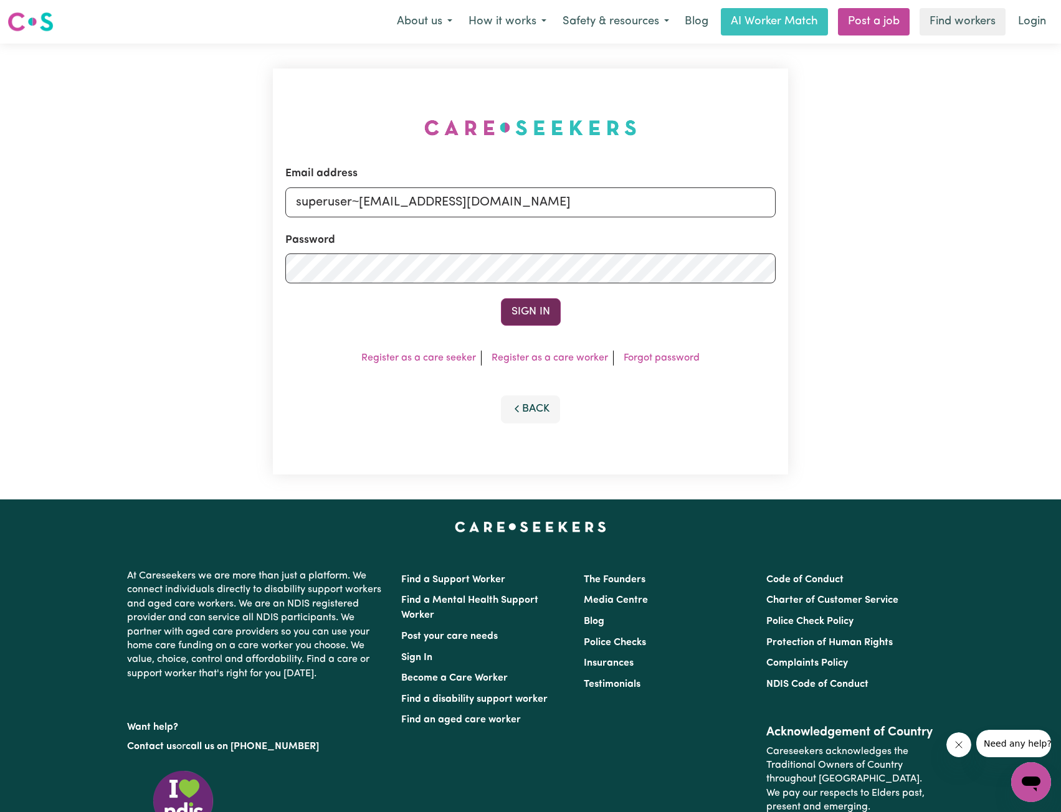
click at [540, 305] on button "Sign In" at bounding box center [531, 311] width 60 height 27
